Goal: Task Accomplishment & Management: Manage account settings

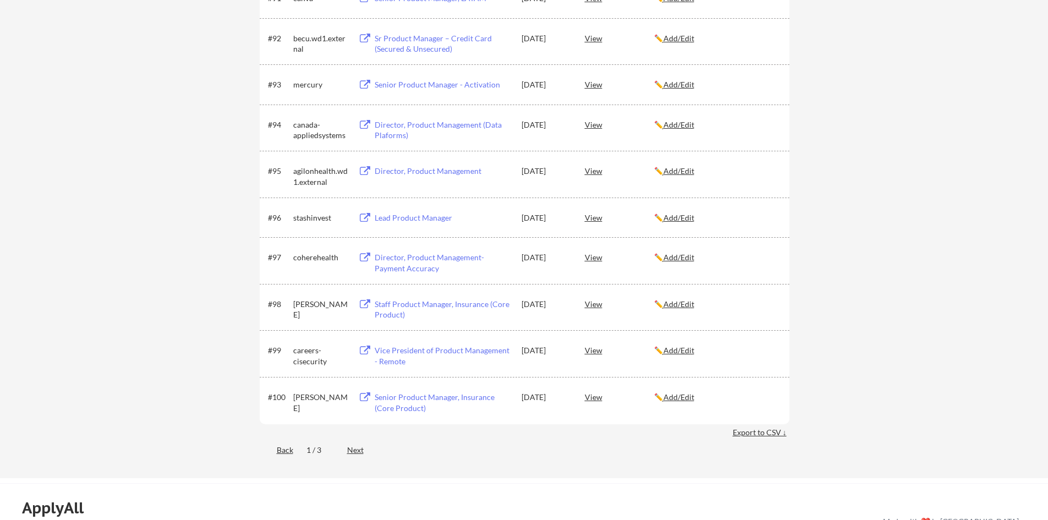
scroll to position [4127, 0]
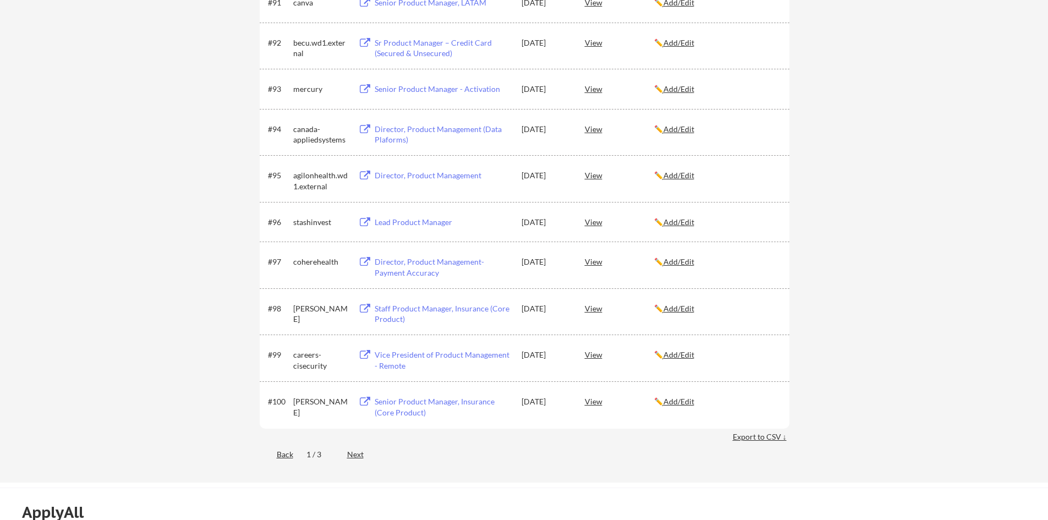
click at [358, 455] on div "Next" at bounding box center [361, 454] width 29 height 11
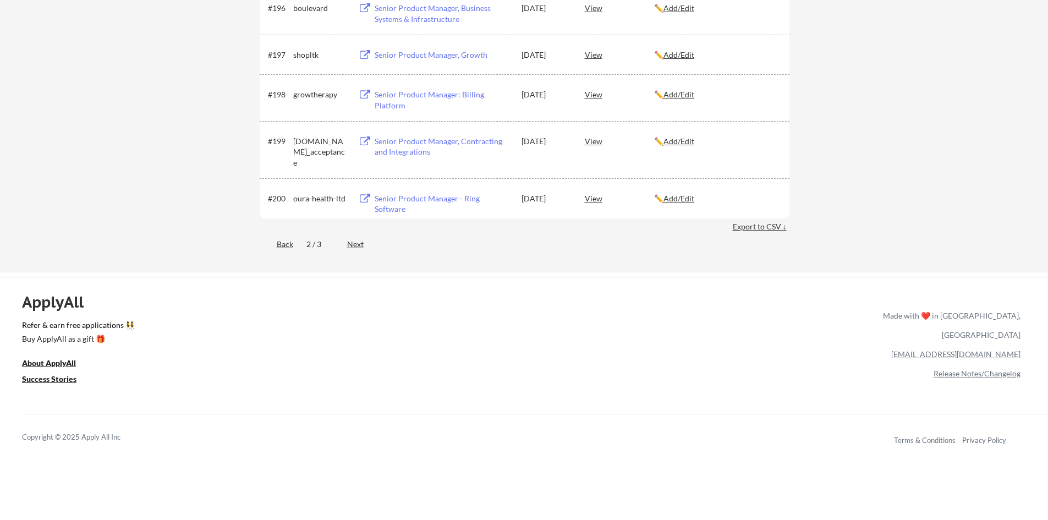
scroll to position [4403, 0]
click at [360, 239] on div "Next" at bounding box center [361, 243] width 29 height 11
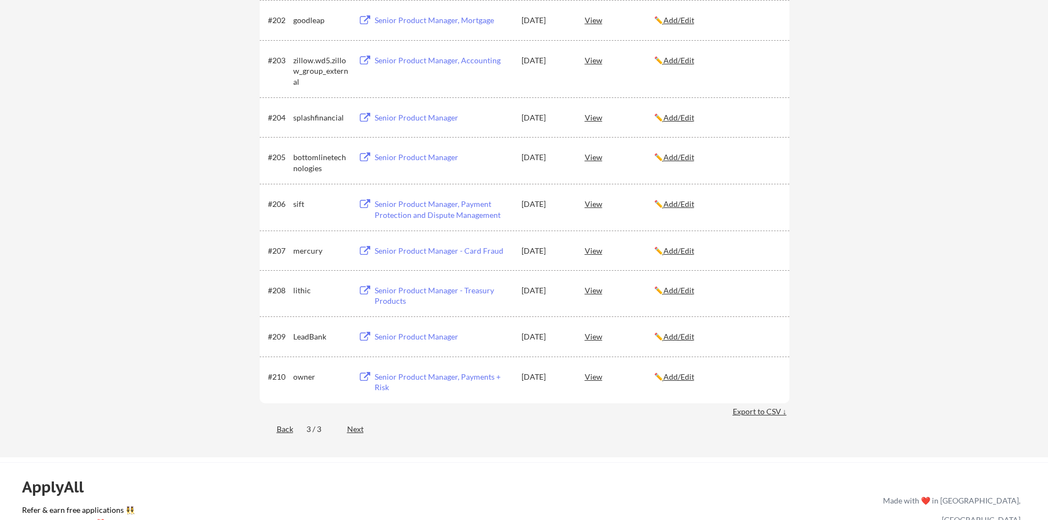
scroll to position [275, 0]
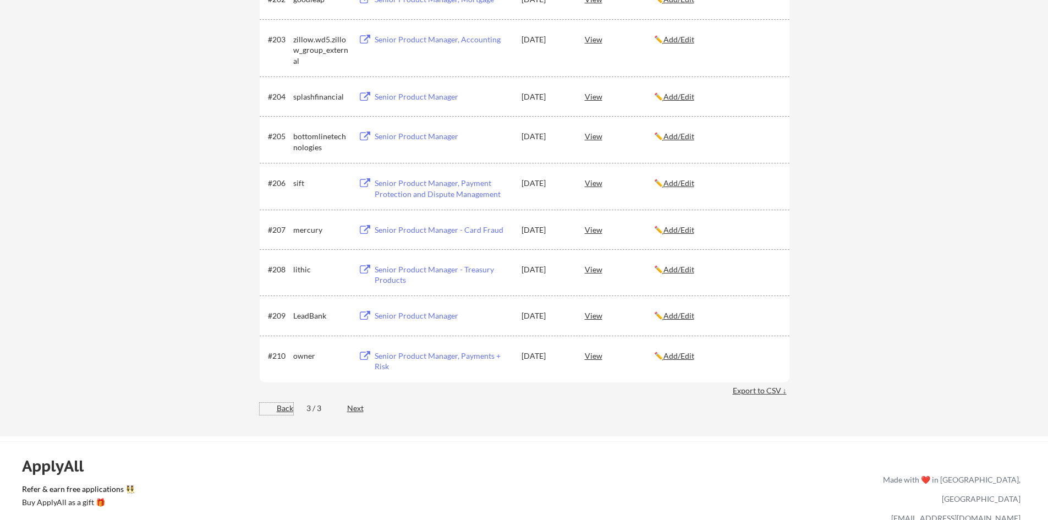
click at [283, 409] on div "Back" at bounding box center [277, 408] width 34 height 11
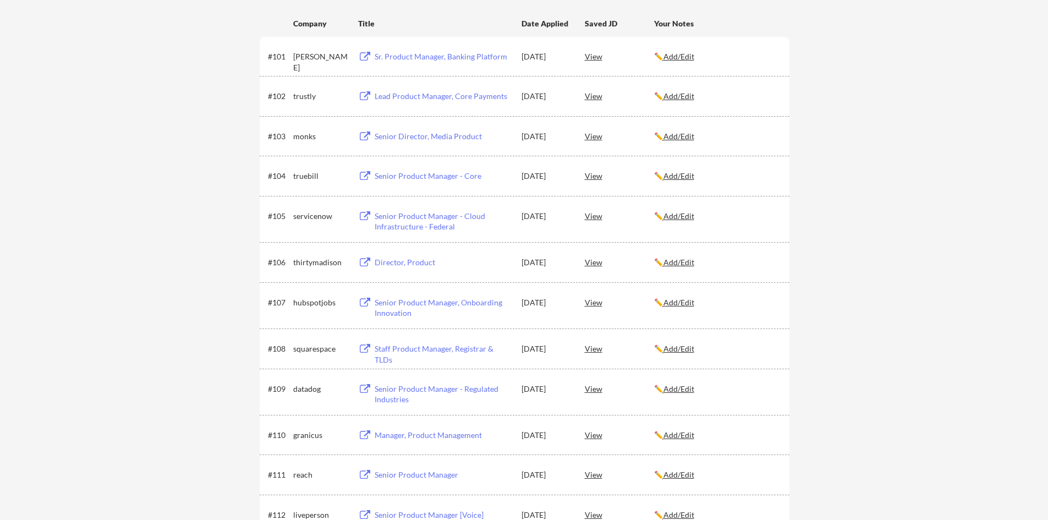
scroll to position [110, 0]
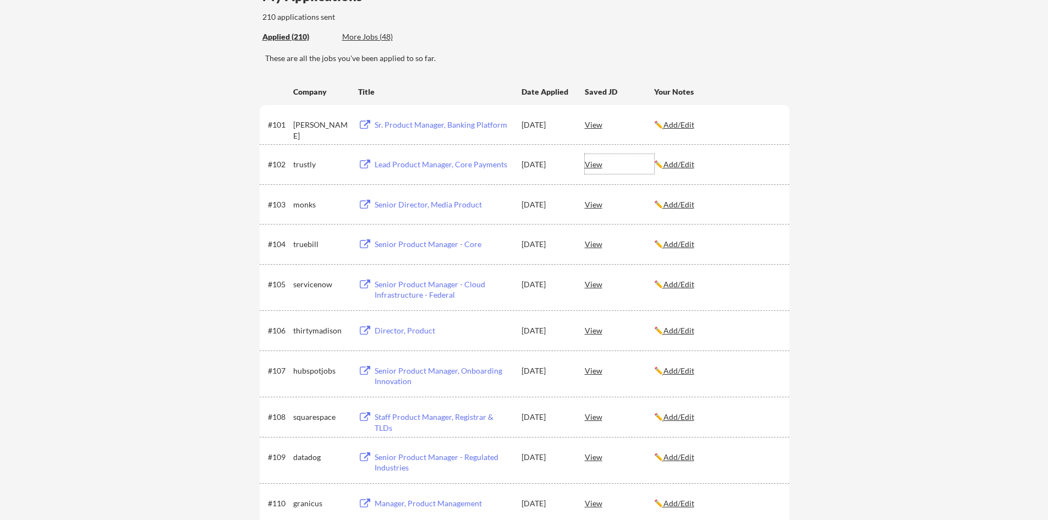
click at [593, 164] on div "View" at bounding box center [619, 164] width 69 height 20
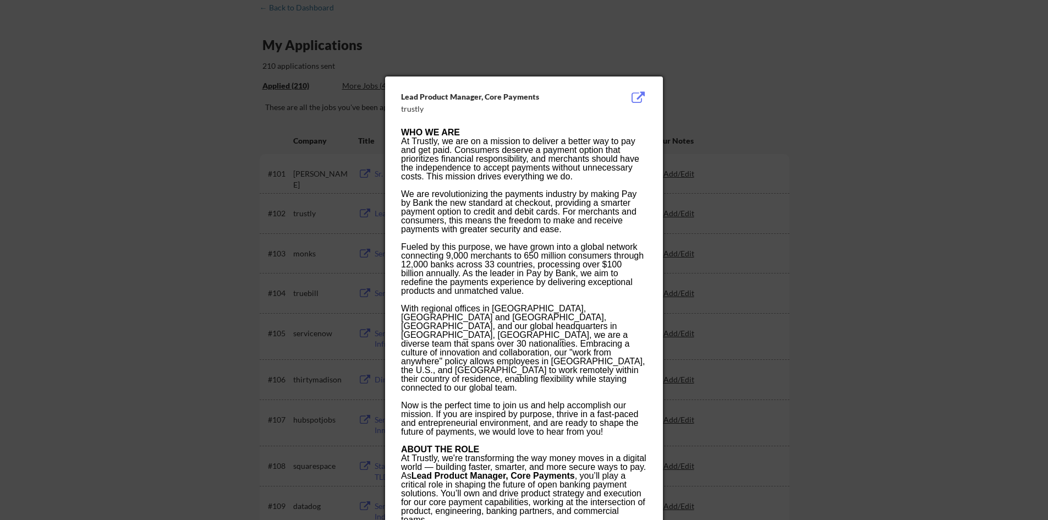
scroll to position [55, 0]
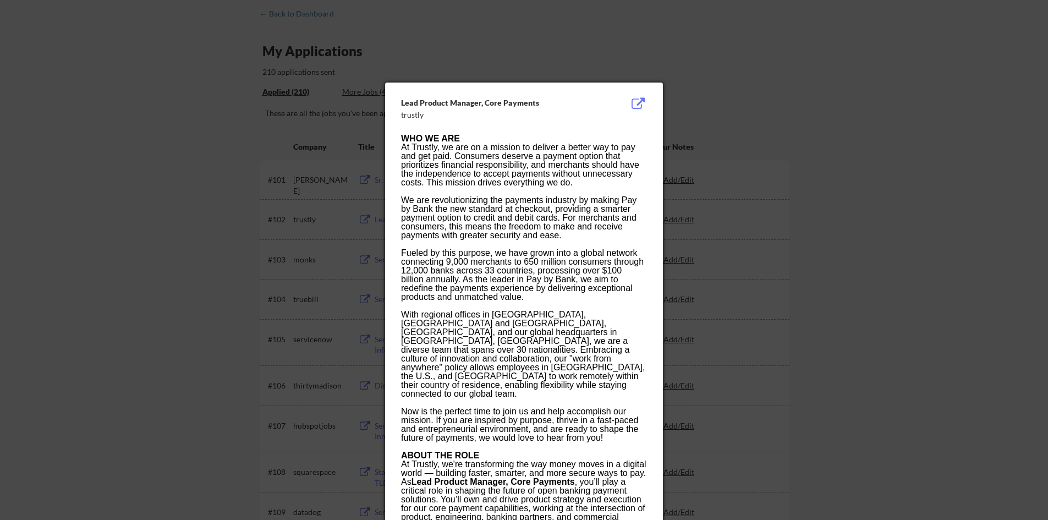
click at [703, 111] on div at bounding box center [524, 260] width 1048 height 520
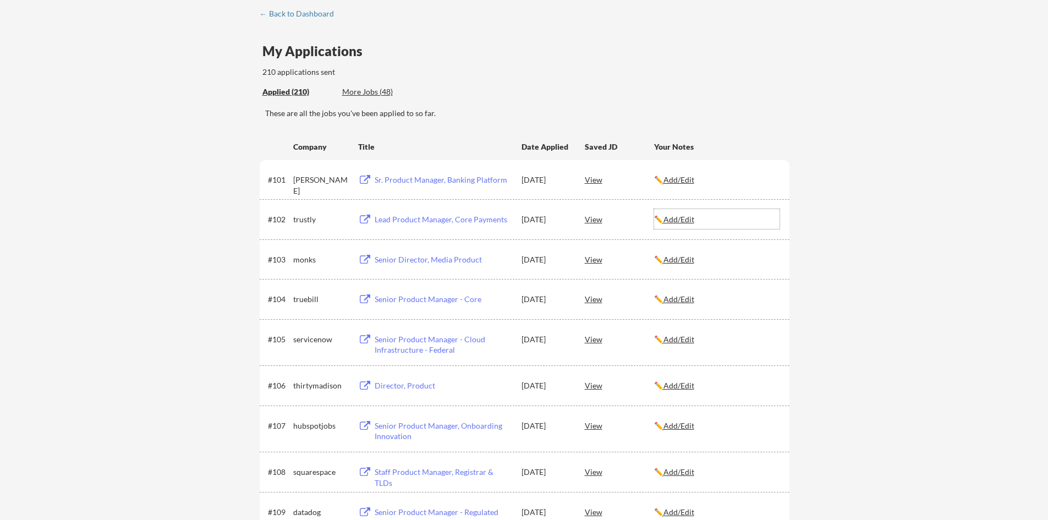
click at [683, 223] on u "Add/Edit" at bounding box center [679, 219] width 31 height 9
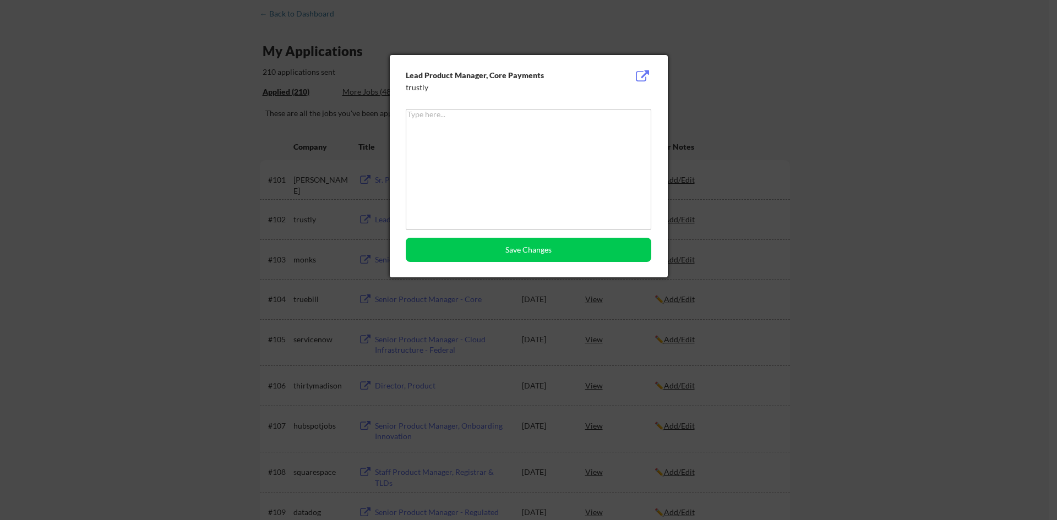
click at [753, 237] on div at bounding box center [528, 260] width 1057 height 520
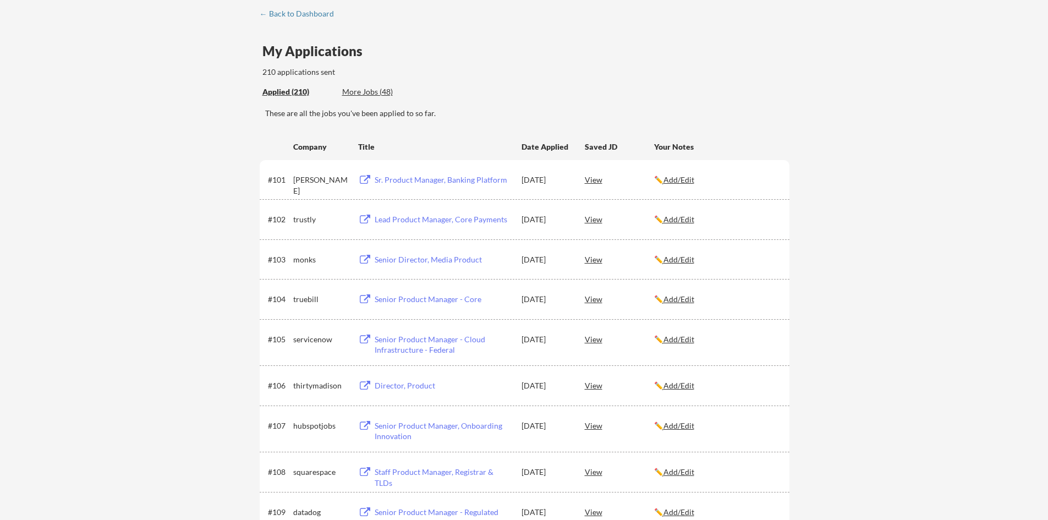
click at [490, 220] on div "Lead Product Manager, Core Payments" at bounding box center [443, 219] width 136 height 11
click at [287, 13] on div "← Back to Dashboard" at bounding box center [301, 14] width 83 height 8
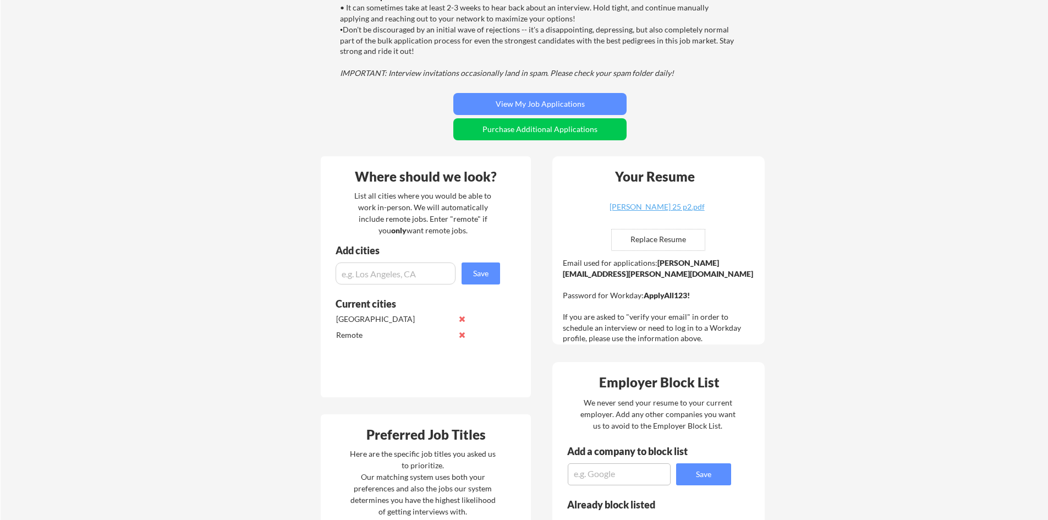
scroll to position [165, 0]
click at [568, 101] on button "View My Job Applications" at bounding box center [539, 105] width 173 height 22
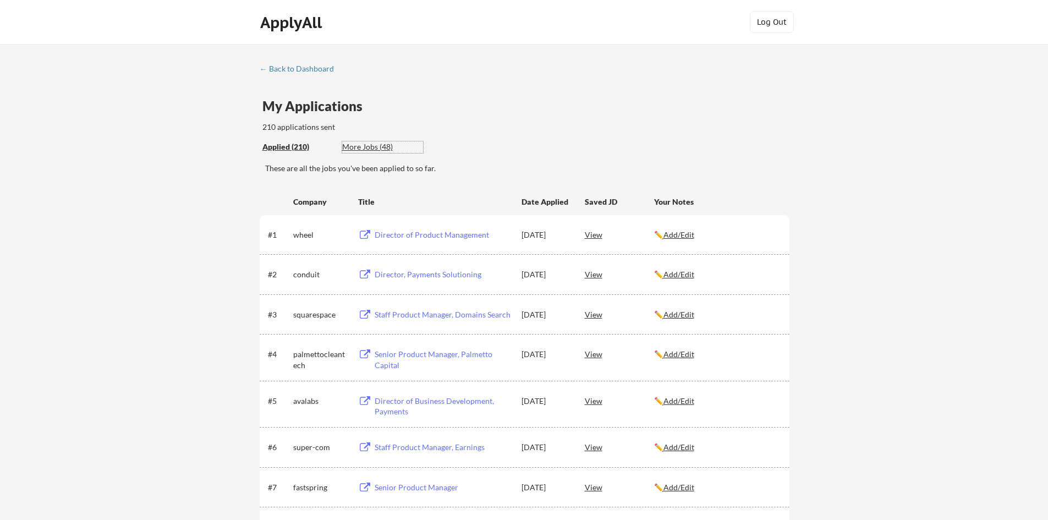
click at [364, 147] on div "More Jobs (48)" at bounding box center [382, 146] width 81 height 11
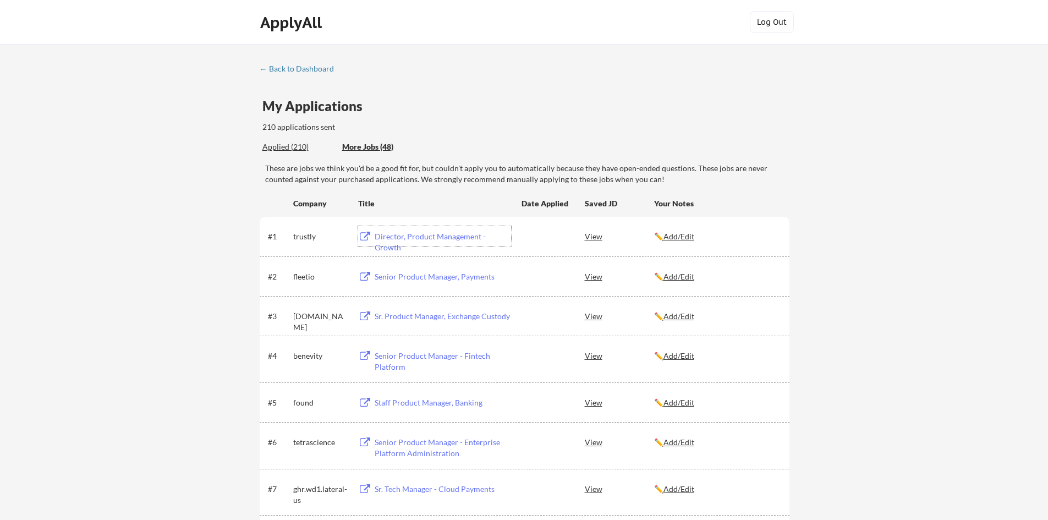
click at [437, 236] on div "Director, Product Management - Growth" at bounding box center [443, 241] width 136 height 21
click at [276, 145] on div "Applied (210)" at bounding box center [299, 146] width 72 height 11
